Goal: Task Accomplishment & Management: Manage account settings

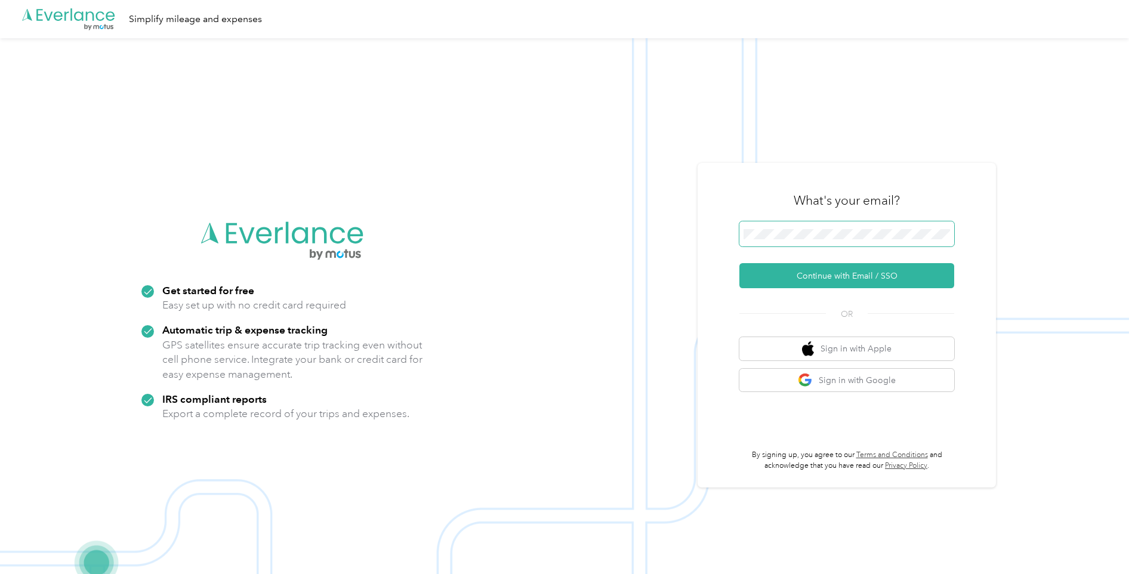
click at [805, 226] on span at bounding box center [846, 233] width 215 height 25
click at [783, 270] on button "Continue with Email / SSO" at bounding box center [846, 275] width 215 height 25
click at [763, 228] on span at bounding box center [846, 233] width 215 height 25
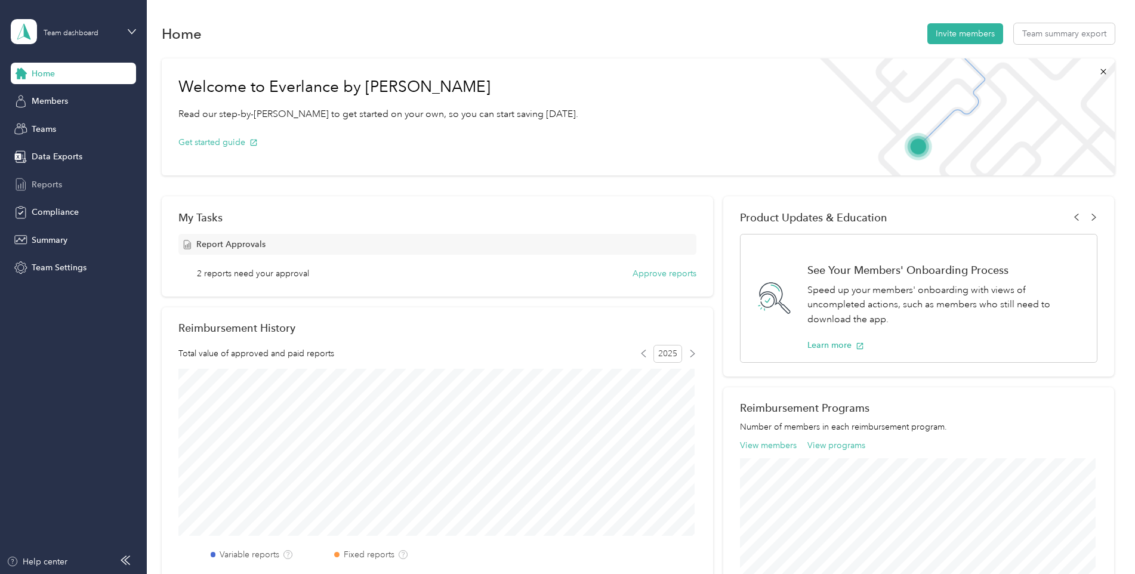
click at [55, 184] on span "Reports" at bounding box center [47, 184] width 30 height 13
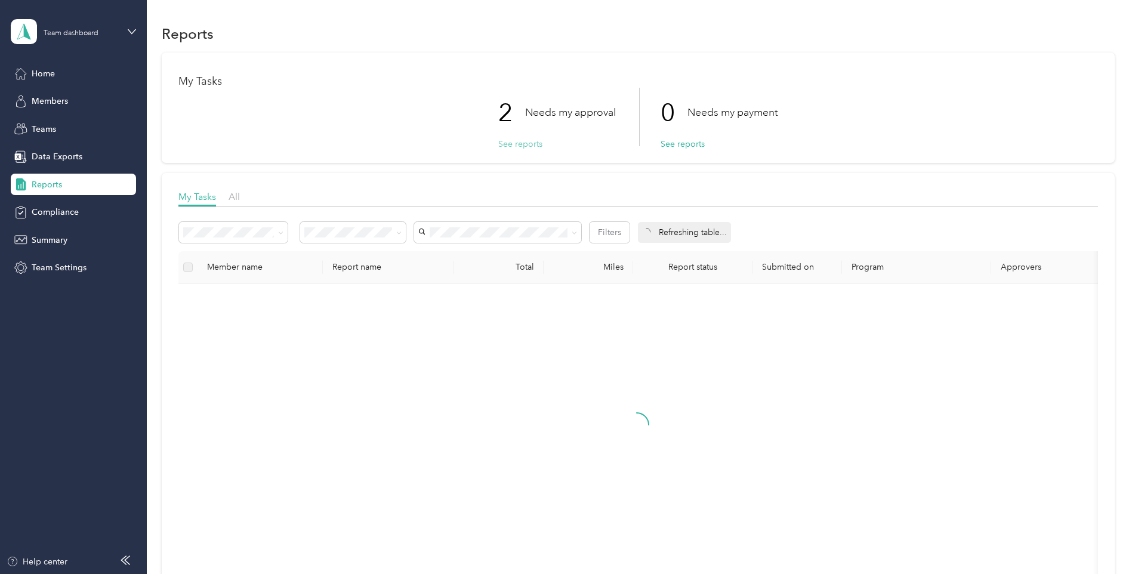
click at [504, 148] on button "See reports" at bounding box center [520, 144] width 44 height 13
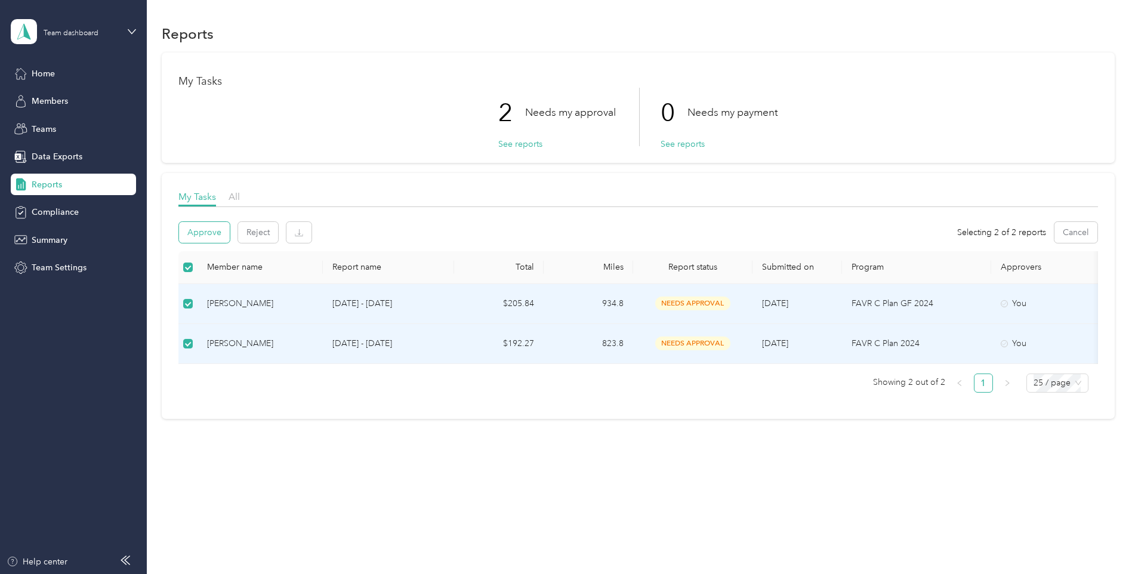
click at [208, 223] on button "Approve" at bounding box center [204, 232] width 51 height 21
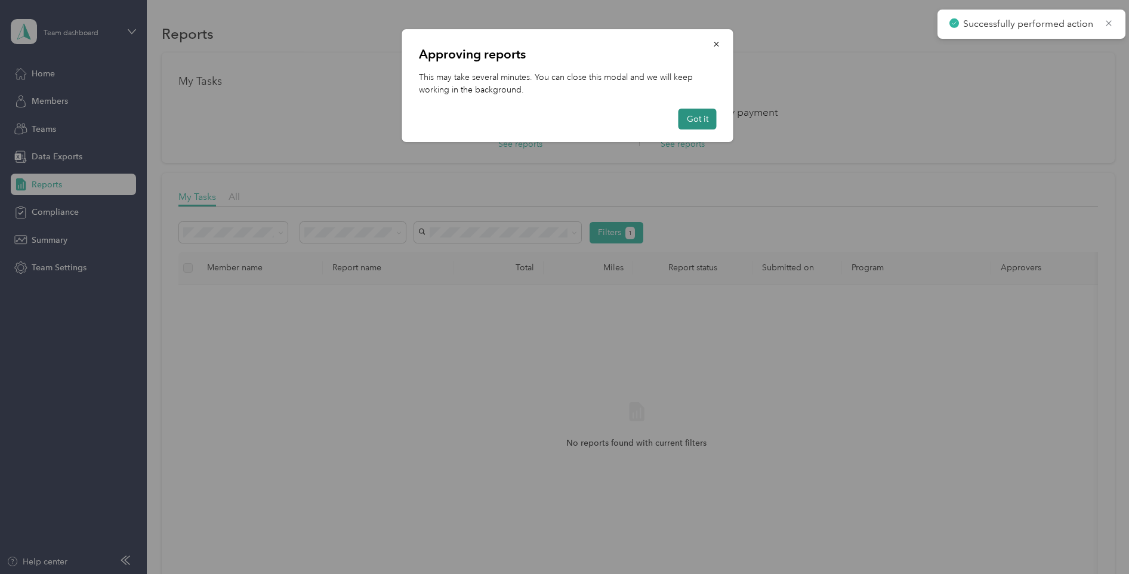
click at [702, 115] on button "Got it" at bounding box center [697, 119] width 38 height 21
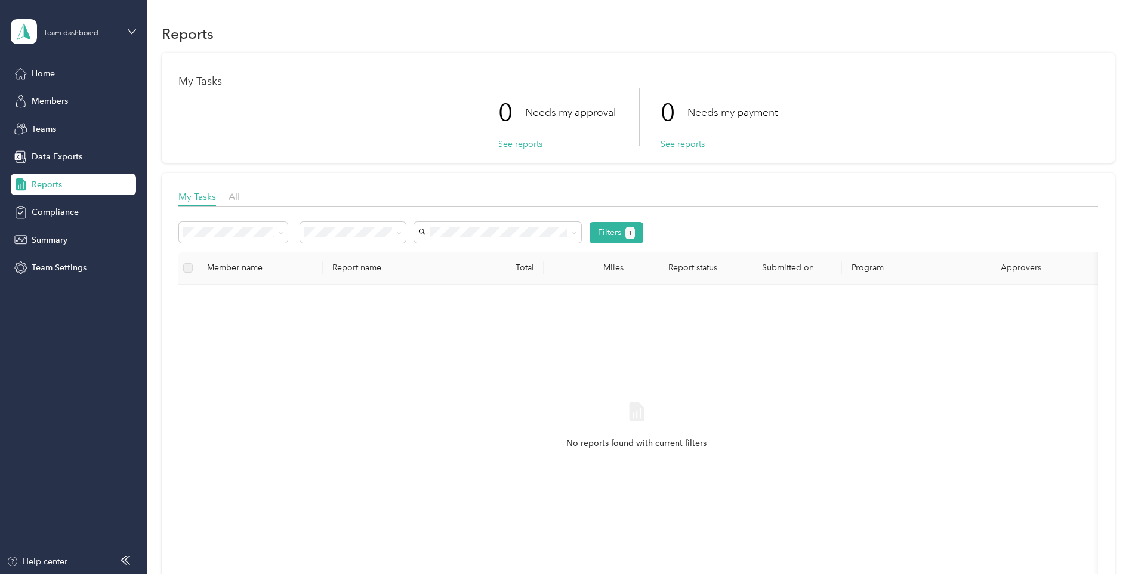
click at [72, 22] on div "Team dashboard" at bounding box center [64, 31] width 107 height 25
click at [85, 130] on div "Personal dashboard" at bounding box center [203, 125] width 369 height 21
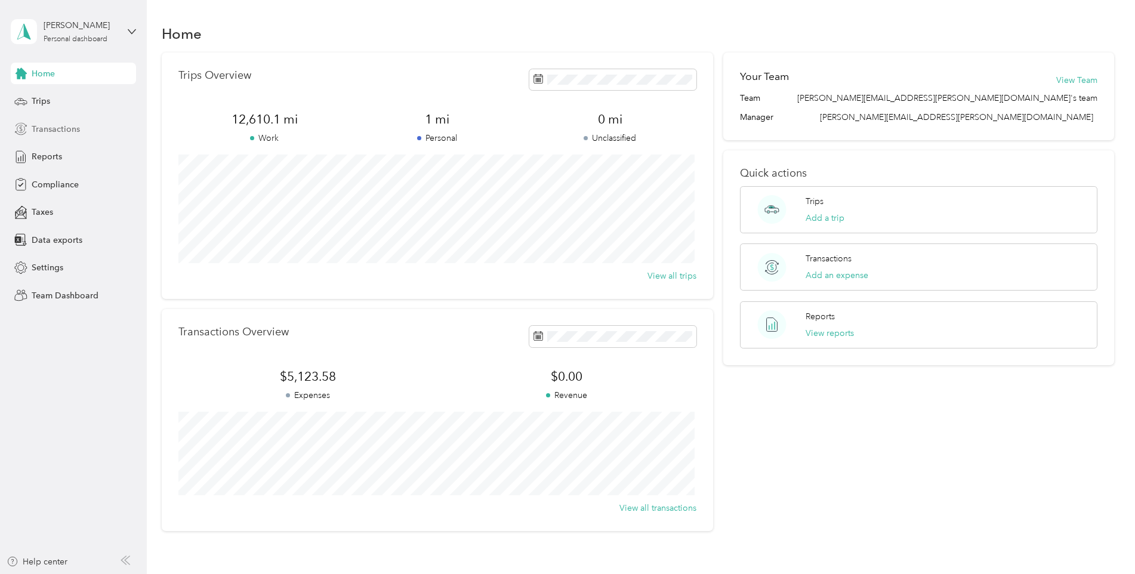
click at [63, 128] on span "Transactions" at bounding box center [56, 129] width 48 height 13
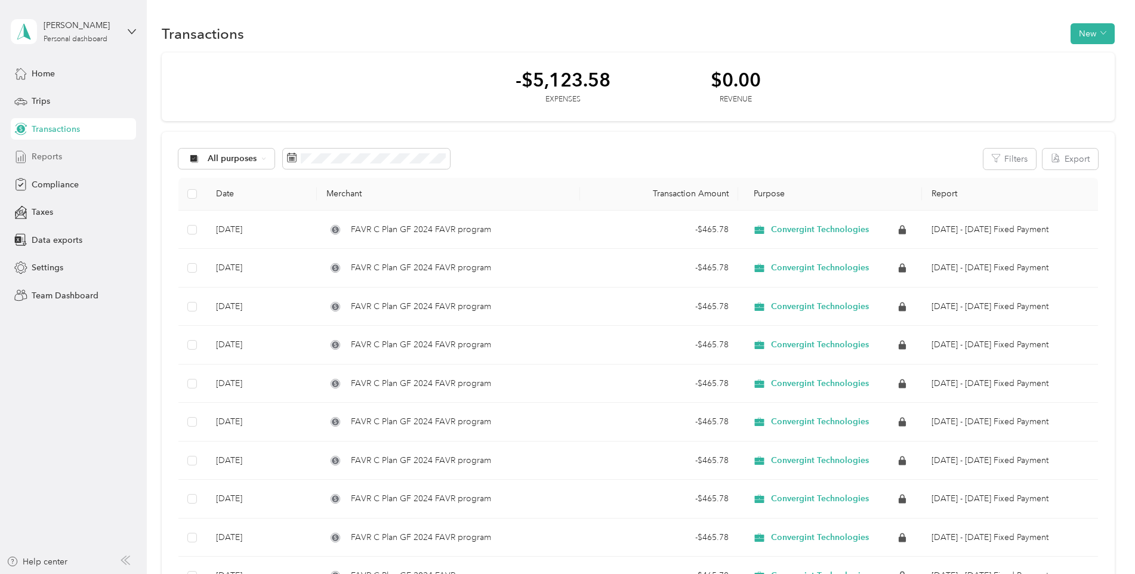
click at [41, 149] on div "Reports" at bounding box center [73, 156] width 125 height 21
